Goal: Task Accomplishment & Management: Manage account settings

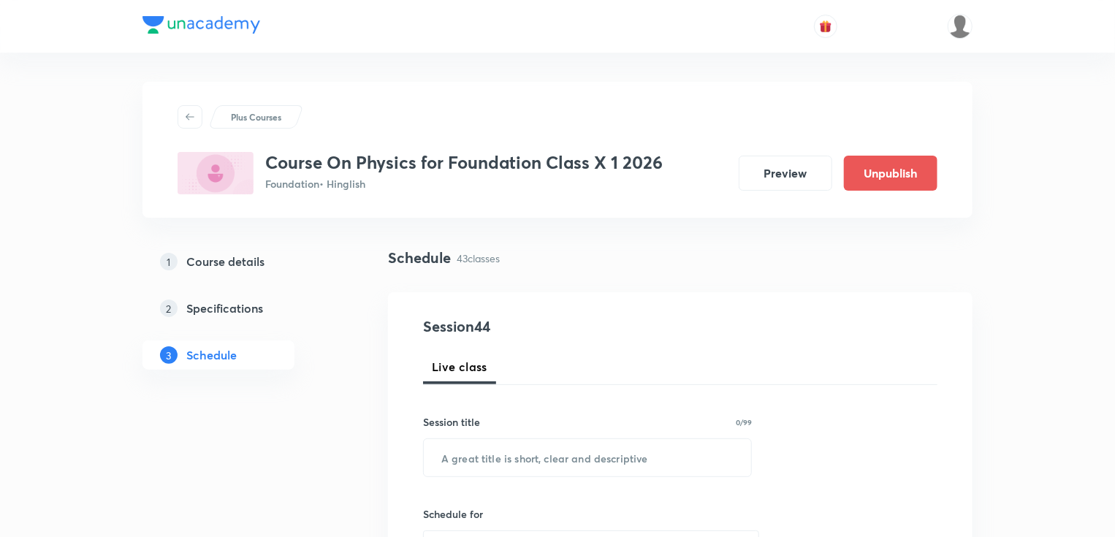
scroll to position [5491, 0]
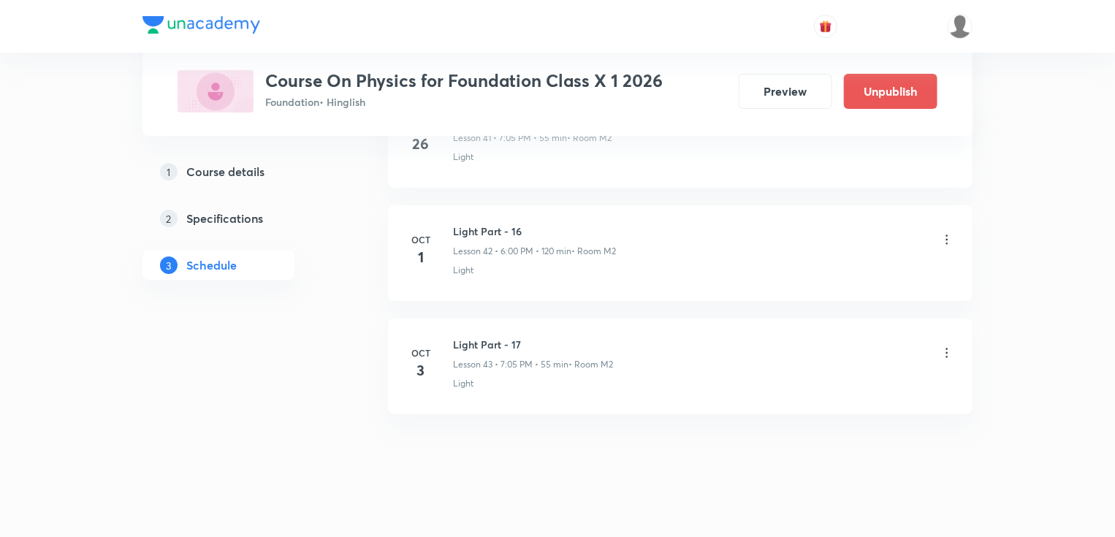
click at [465, 337] on h6 "Light Part - 17" at bounding box center [533, 344] width 160 height 15
click at [947, 352] on icon at bounding box center [948, 357] width 2 height 10
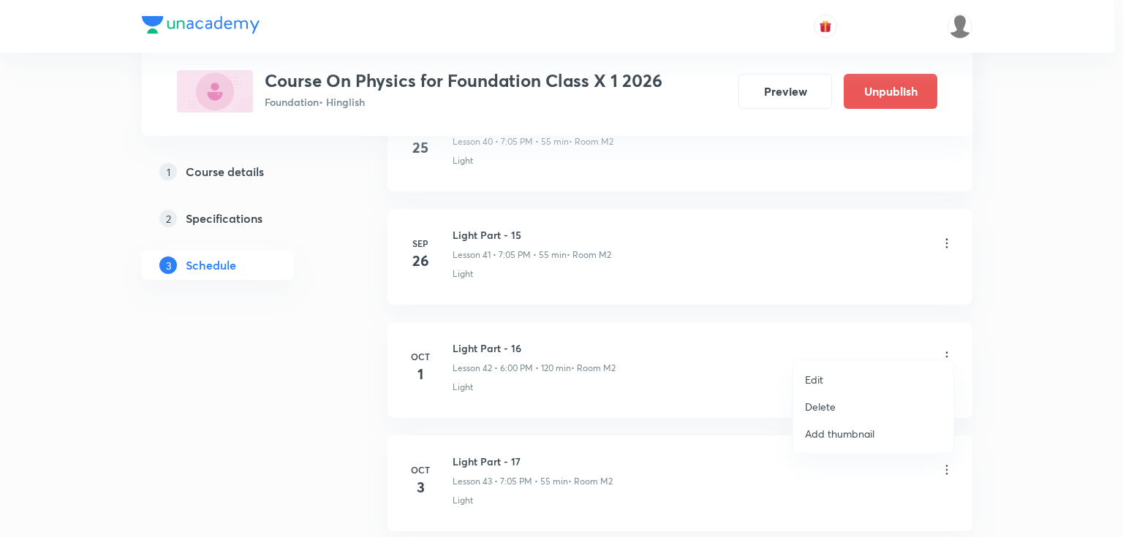
click at [839, 375] on li "Edit" at bounding box center [873, 379] width 160 height 27
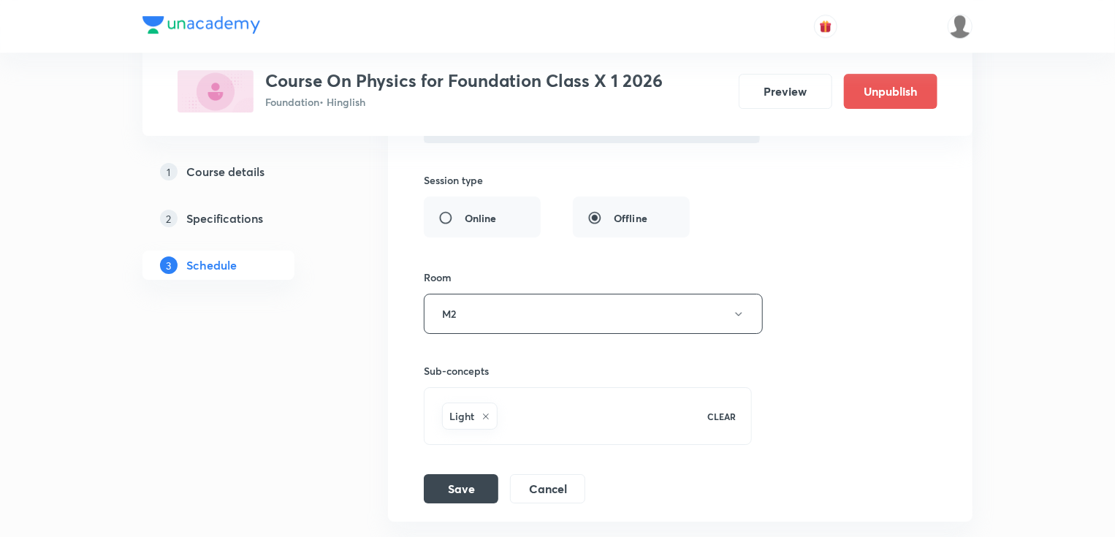
scroll to position [5141, 0]
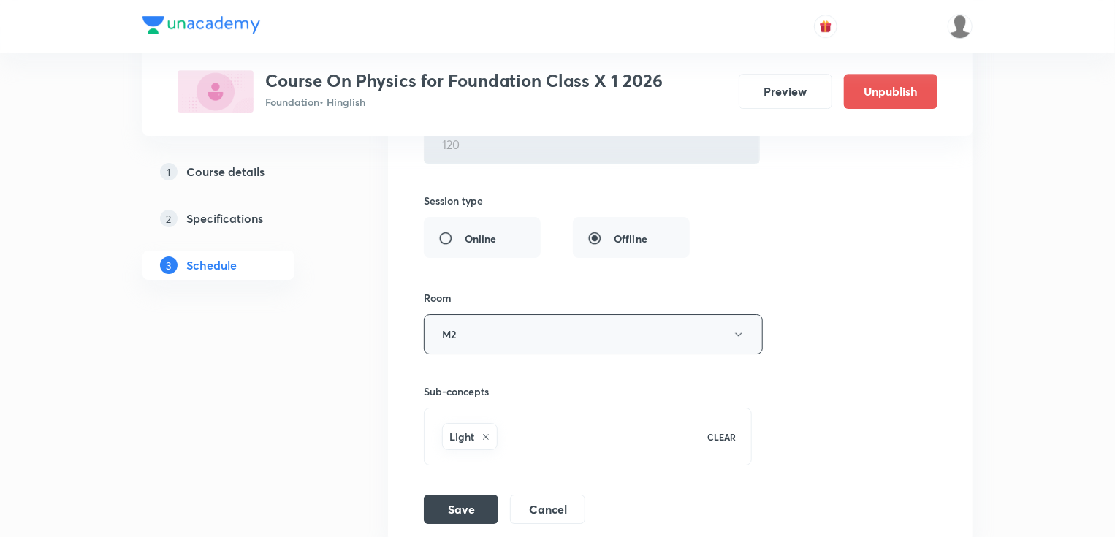
click at [490, 314] on button "M2" at bounding box center [593, 334] width 339 height 40
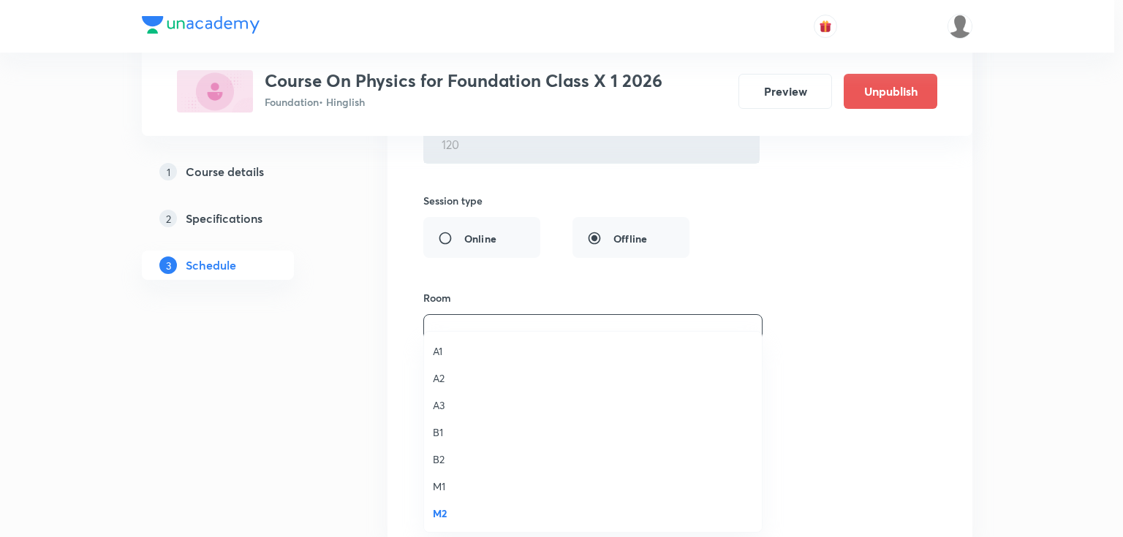
click at [439, 376] on span "A2" at bounding box center [593, 378] width 320 height 15
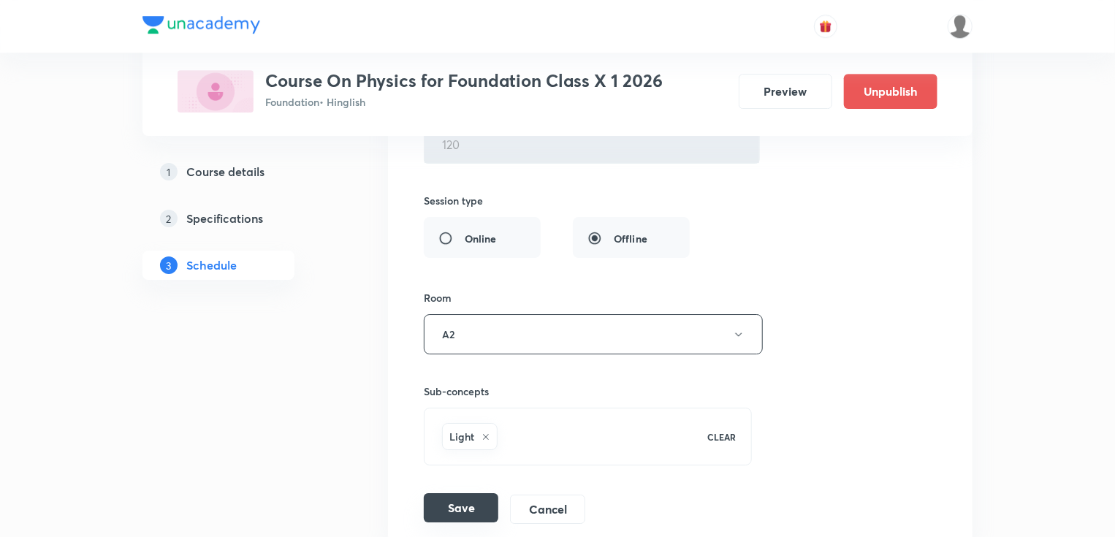
click at [451, 495] on button "Save" at bounding box center [461, 507] width 75 height 29
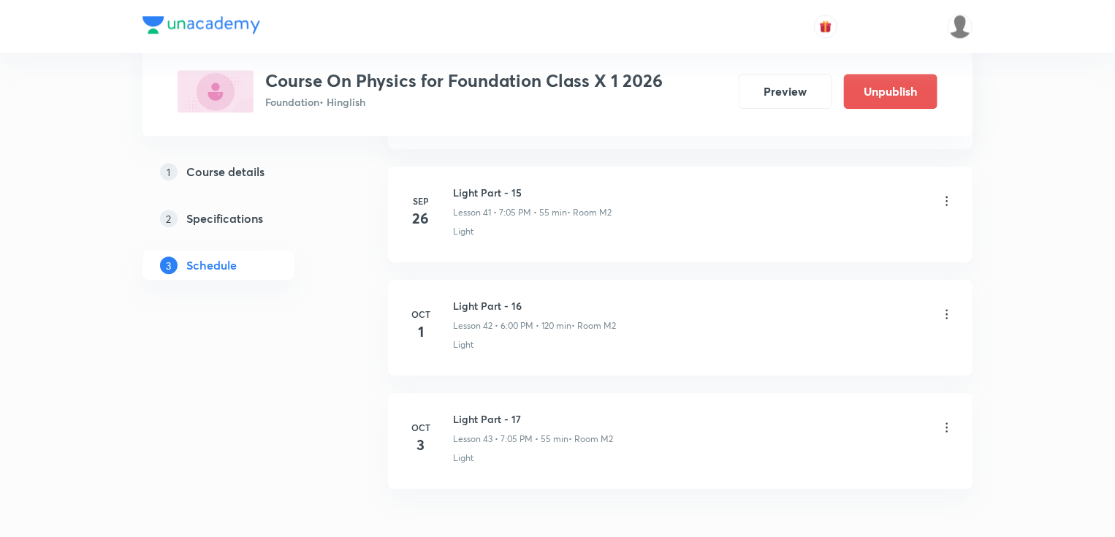
scroll to position [4646, 0]
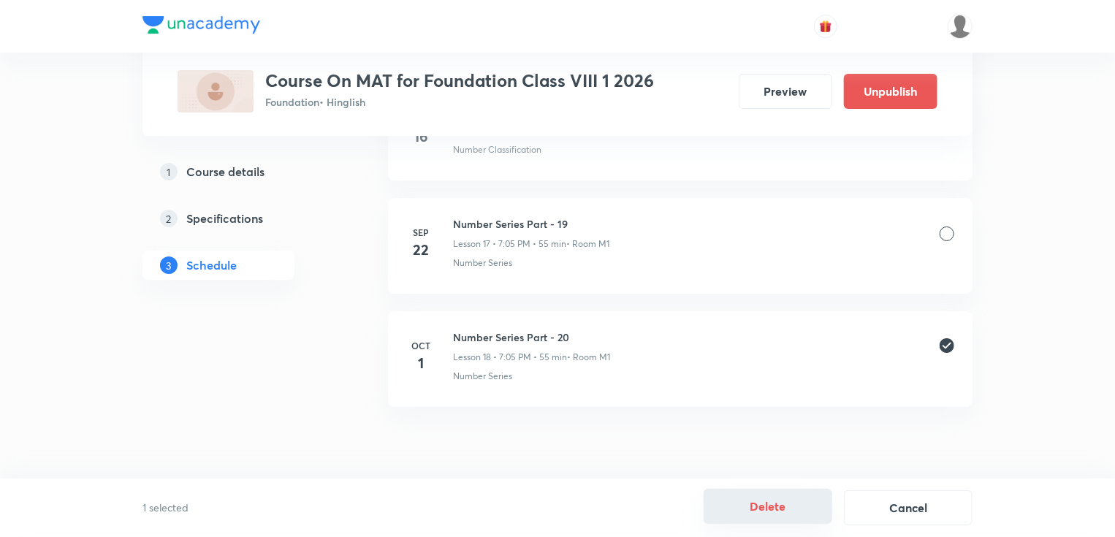
click at [779, 509] on button "Delete" at bounding box center [768, 506] width 129 height 35
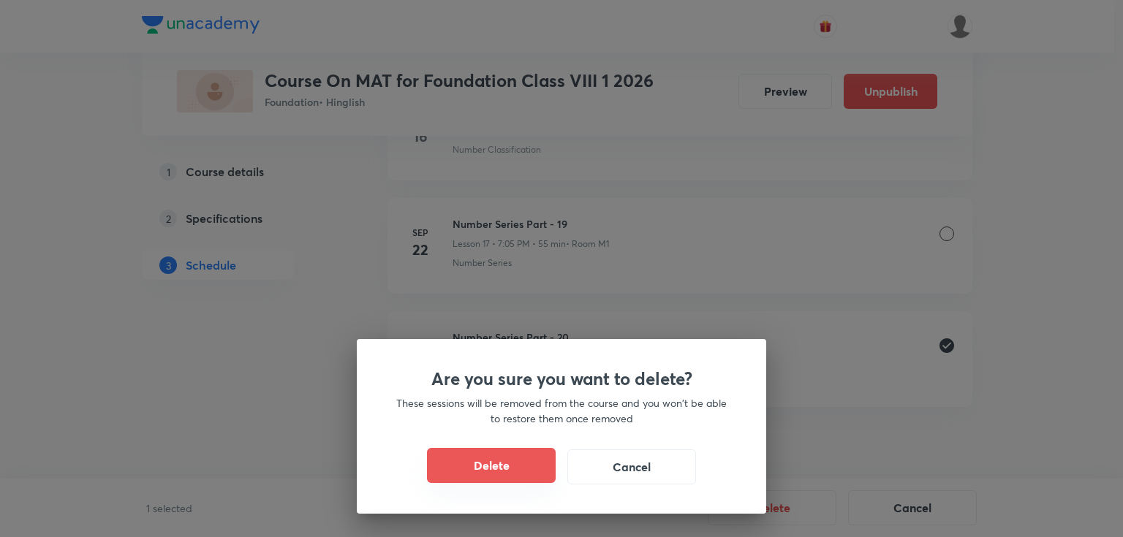
click at [509, 459] on button "Delete" at bounding box center [491, 465] width 129 height 35
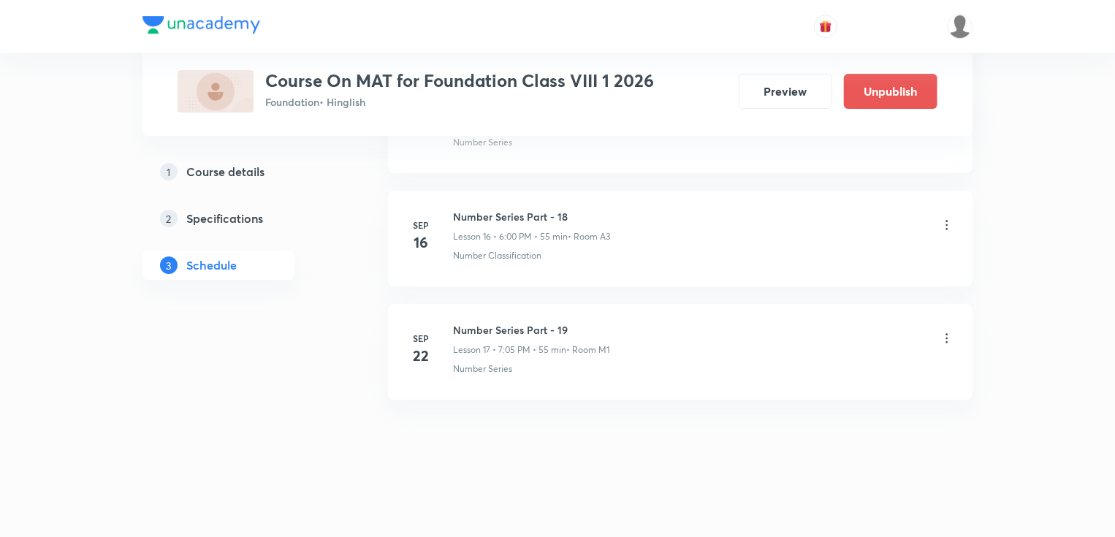
scroll to position [2554, 0]
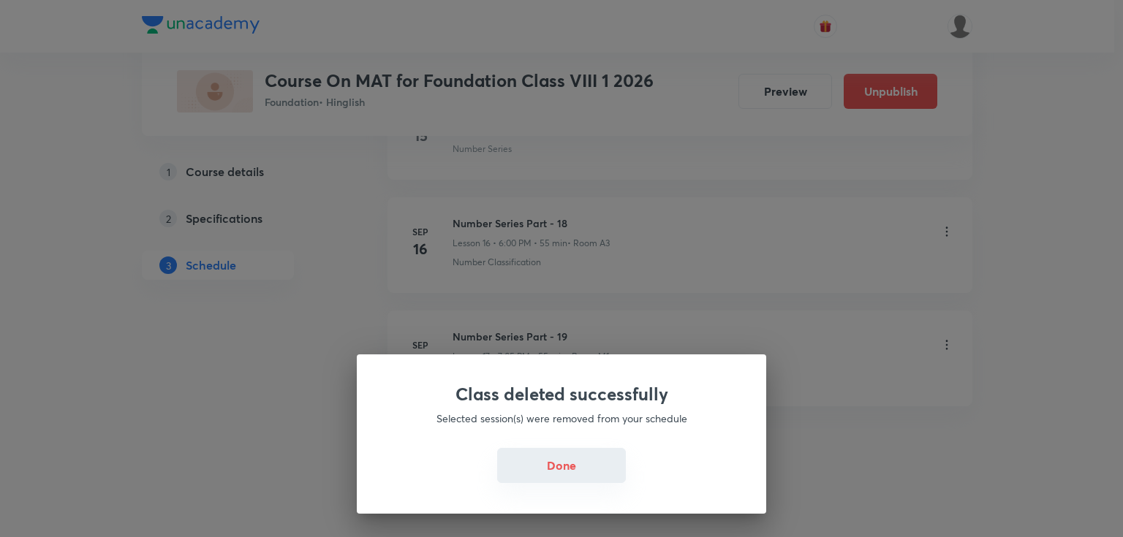
click at [566, 474] on button "Done" at bounding box center [561, 465] width 129 height 35
